Goal: Information Seeking & Learning: Check status

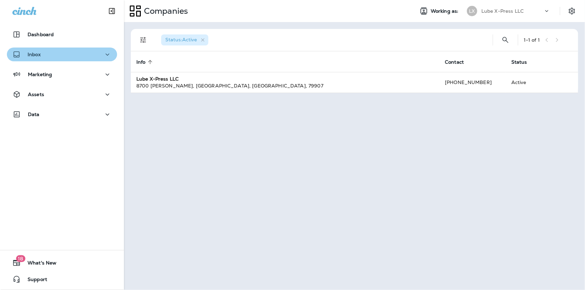
click at [66, 50] on button "Inbox" at bounding box center [62, 55] width 110 height 14
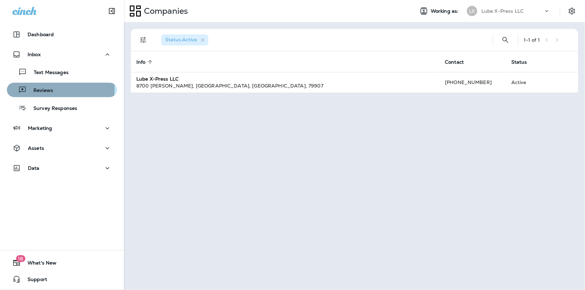
click at [51, 89] on p "Reviews" at bounding box center [40, 90] width 27 height 7
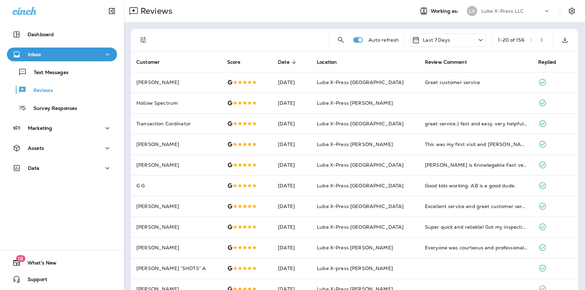
click at [424, 40] on p "Last 7 Days" at bounding box center [436, 40] width 27 height 6
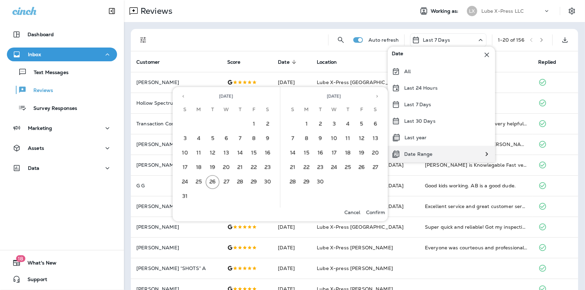
click at [411, 154] on p "Date Range" at bounding box center [418, 154] width 28 height 6
click at [186, 164] on button "17" at bounding box center [185, 168] width 14 height 14
click at [266, 165] on button "23" at bounding box center [268, 168] width 14 height 14
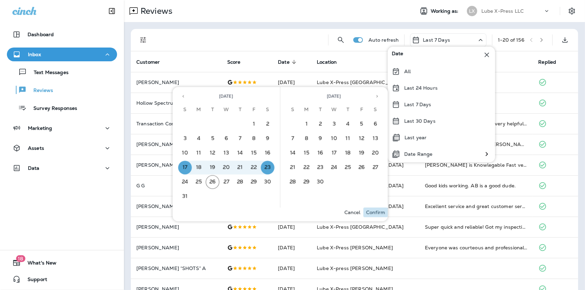
click at [375, 213] on p "Confirm" at bounding box center [375, 213] width 19 height 6
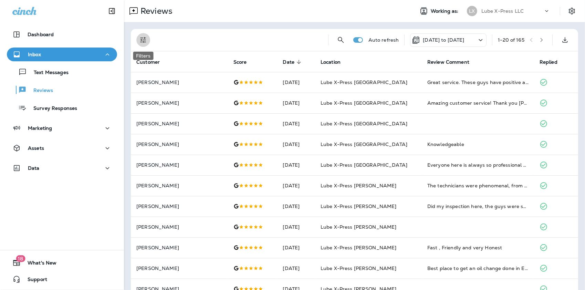
click at [143, 40] on icon "Filters" at bounding box center [143, 40] width 8 height 8
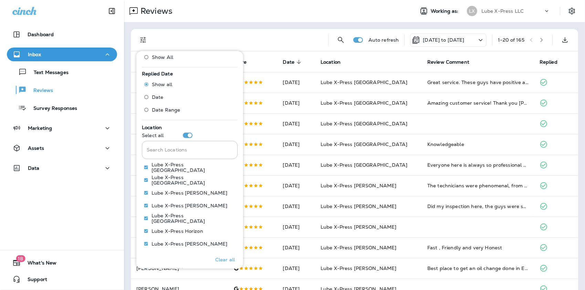
scroll to position [300, 0]
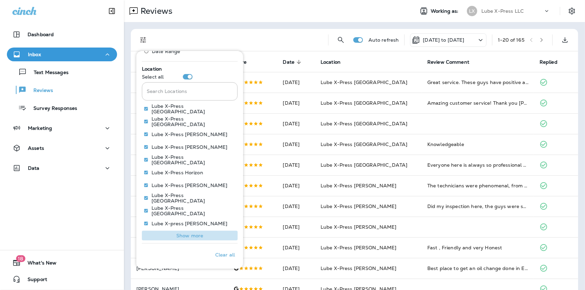
click at [196, 234] on p "Show more" at bounding box center [189, 236] width 27 height 6
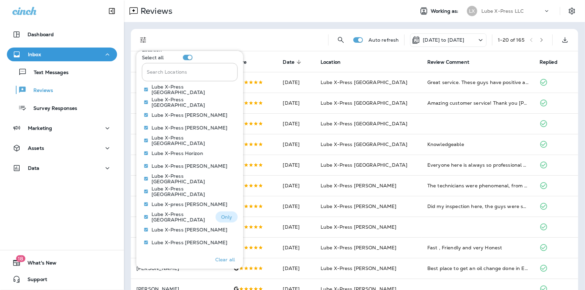
scroll to position [328, 0]
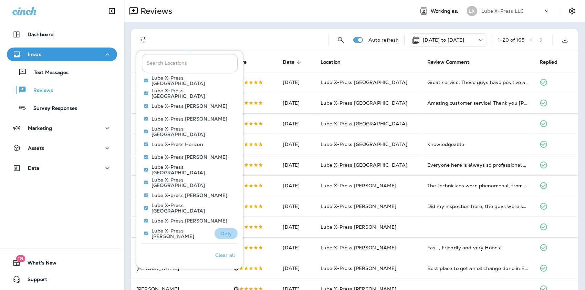
click at [220, 231] on p "Only" at bounding box center [225, 234] width 11 height 6
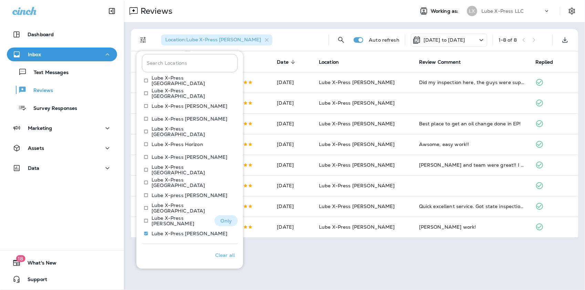
click at [227, 223] on button "Only" at bounding box center [226, 220] width 23 height 11
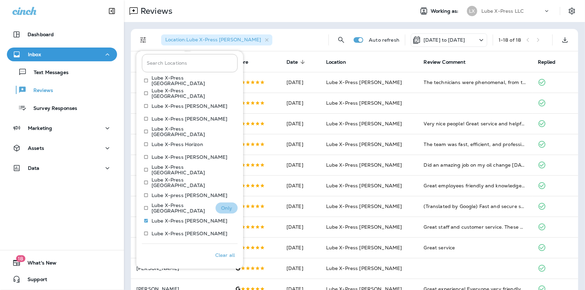
click at [223, 208] on p "Only" at bounding box center [226, 208] width 11 height 6
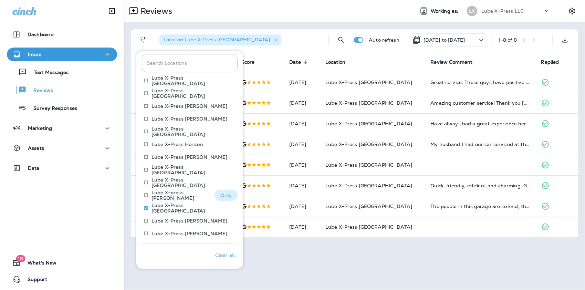
click at [221, 198] on button "Only" at bounding box center [226, 195] width 23 height 11
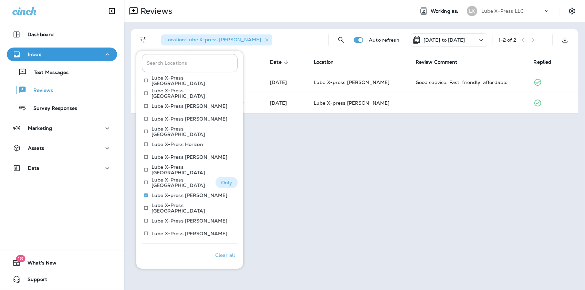
click at [222, 178] on button "Only" at bounding box center [227, 182] width 22 height 11
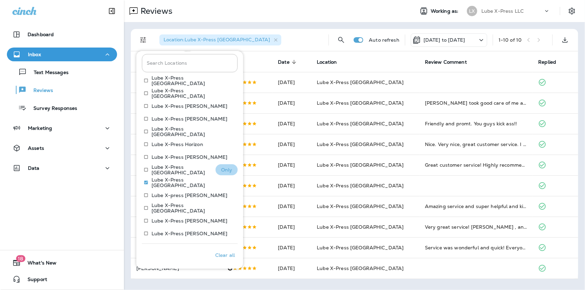
click at [221, 171] on p "Only" at bounding box center [226, 170] width 11 height 6
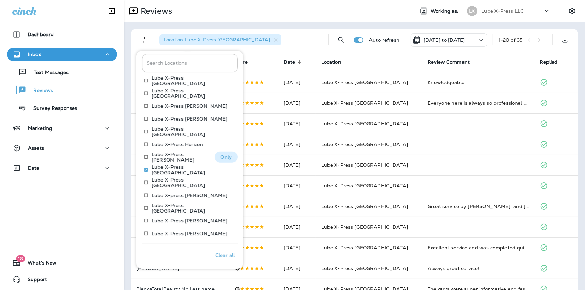
click at [215, 154] on button "Only" at bounding box center [226, 157] width 23 height 11
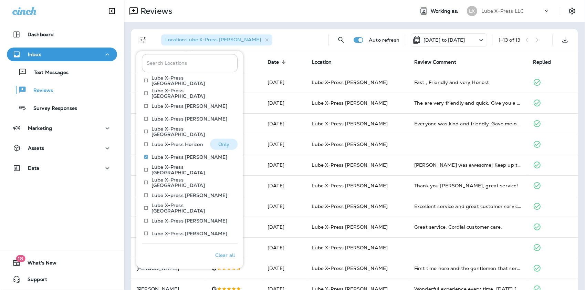
click at [224, 145] on p "Only" at bounding box center [223, 145] width 11 height 6
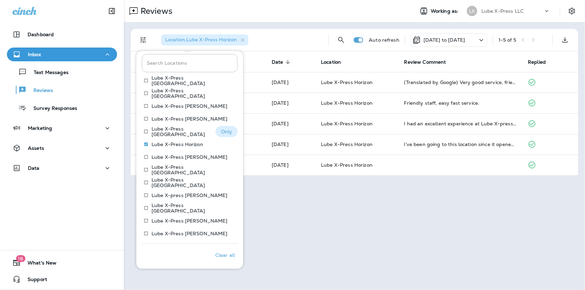
click at [226, 134] on button "Only" at bounding box center [227, 131] width 22 height 11
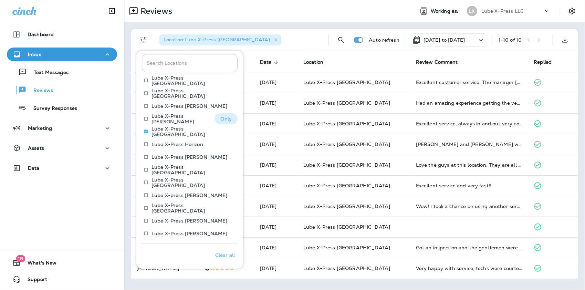
click at [220, 119] on p "Only" at bounding box center [225, 119] width 11 height 6
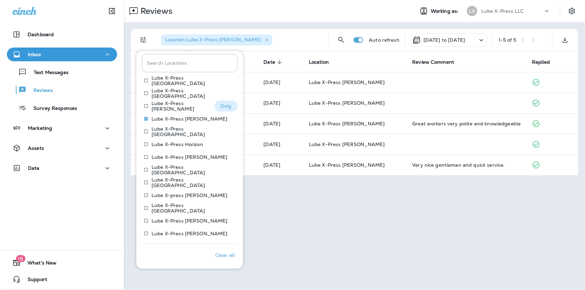
click at [220, 105] on p "Only" at bounding box center [225, 106] width 11 height 6
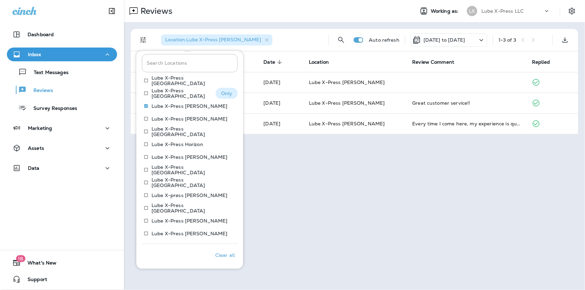
click at [225, 93] on p "Only" at bounding box center [226, 94] width 11 height 6
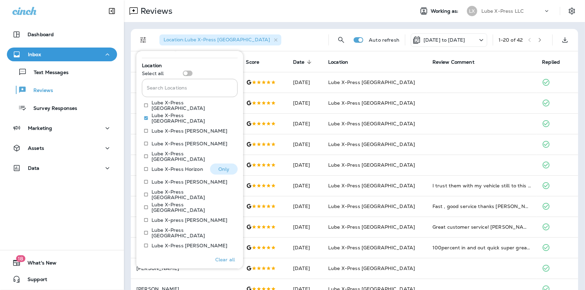
scroll to position [259, 0]
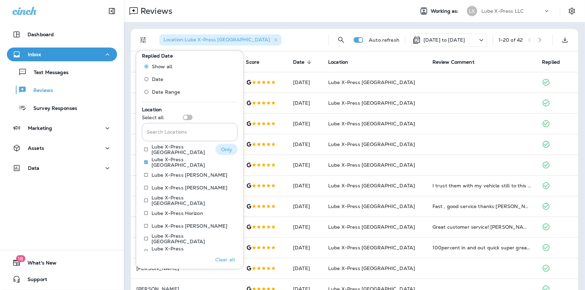
click at [221, 148] on p "Only" at bounding box center [226, 150] width 11 height 6
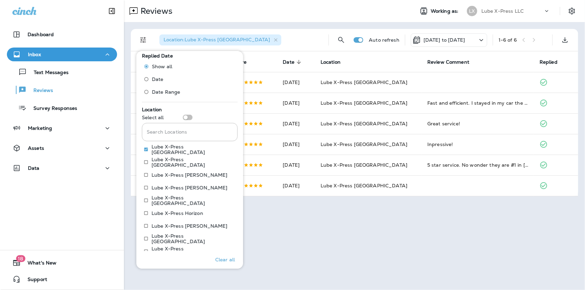
click at [298, 218] on div "Reviews Working as: LX Lube X-Press LLC Location : Lube X-Press Montwood Auto r…" at bounding box center [354, 145] width 461 height 290
